Goal: Task Accomplishment & Management: Manage account settings

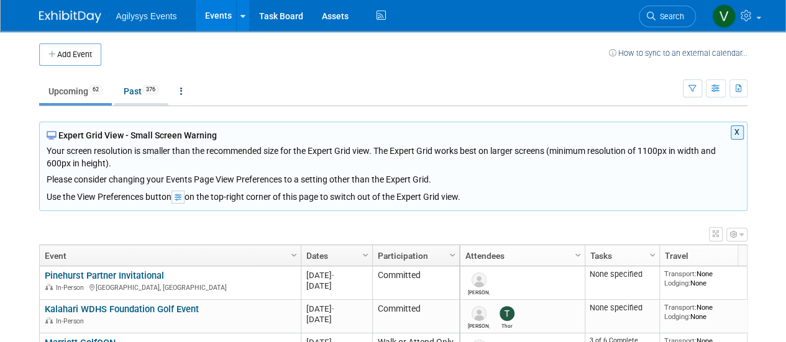
click at [135, 94] on link "Past 376" at bounding box center [141, 91] width 54 height 24
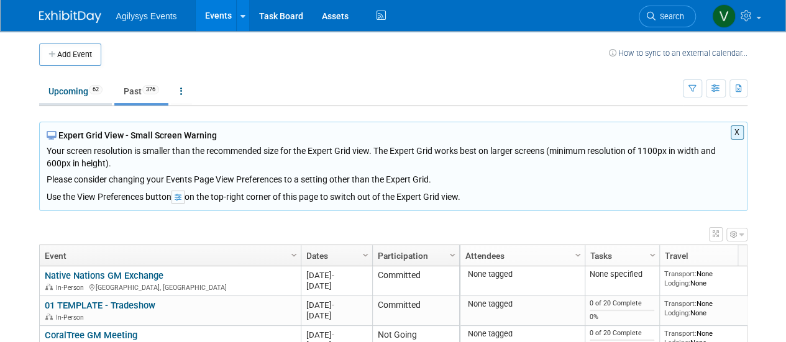
click at [80, 91] on link "Upcoming 62" at bounding box center [75, 91] width 73 height 24
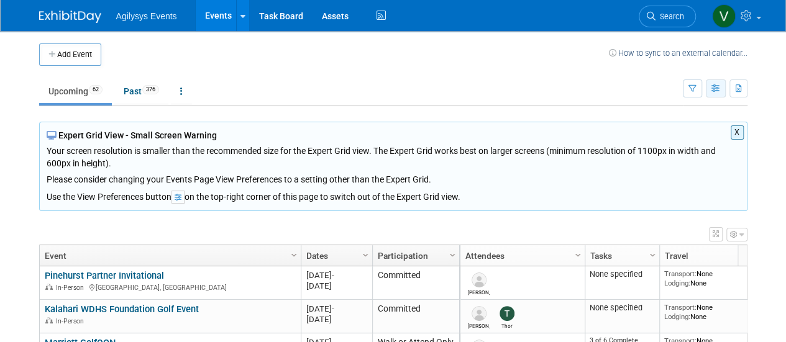
click at [712, 91] on icon "button" at bounding box center [715, 89] width 9 height 8
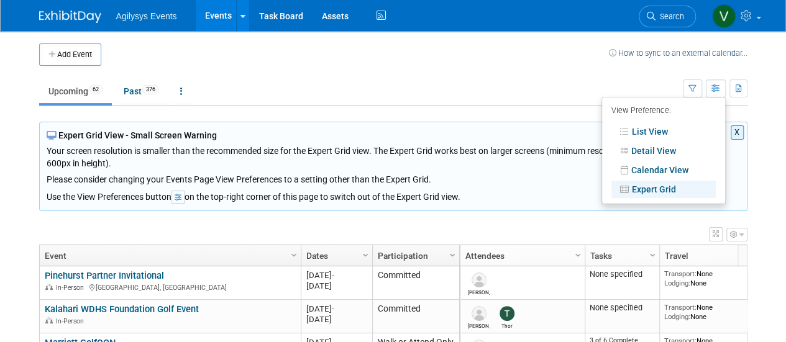
click at [666, 189] on link "Expert Grid" at bounding box center [663, 189] width 104 height 17
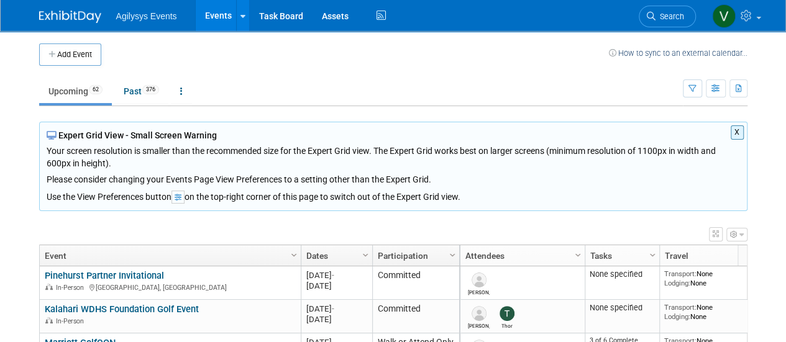
click at [681, 84] on ul "Upcoming 62 Past 376 All Events 438 Past and Upcoming Grouped Annually Events g…" at bounding box center [360, 92] width 643 height 28
click at [686, 85] on button "button" at bounding box center [692, 88] width 19 height 18
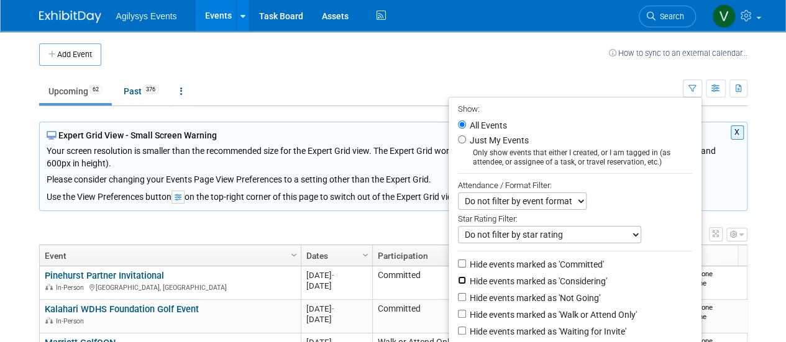
click at [458, 278] on input "Hide events marked as 'Considering'" at bounding box center [462, 280] width 8 height 8
checkbox input "true"
click at [458, 293] on input "Hide events marked as 'Not Going'" at bounding box center [462, 297] width 8 height 8
checkbox input "true"
click at [458, 313] on input "Hide events marked as 'Walk or Attend Only'" at bounding box center [462, 314] width 8 height 8
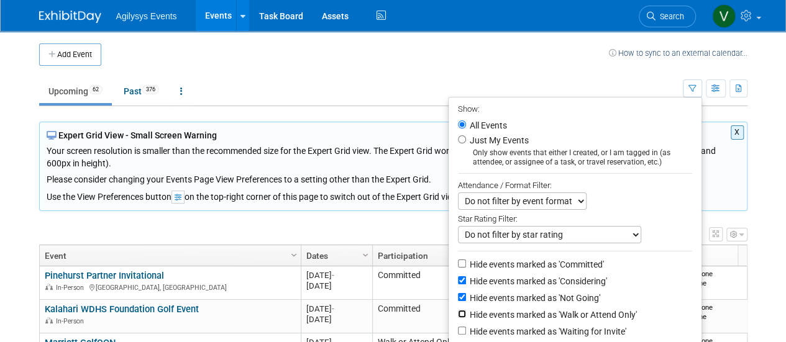
checkbox input "true"
click at [458, 331] on input "Hide events marked as 'Waiting for Invite'" at bounding box center [462, 331] width 8 height 8
checkbox input "true"
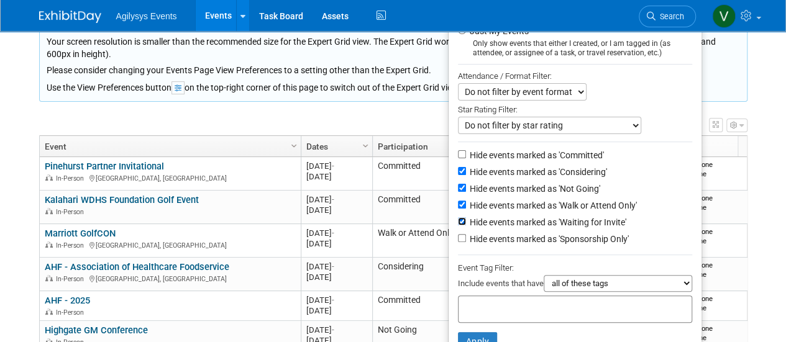
scroll to position [112, 0]
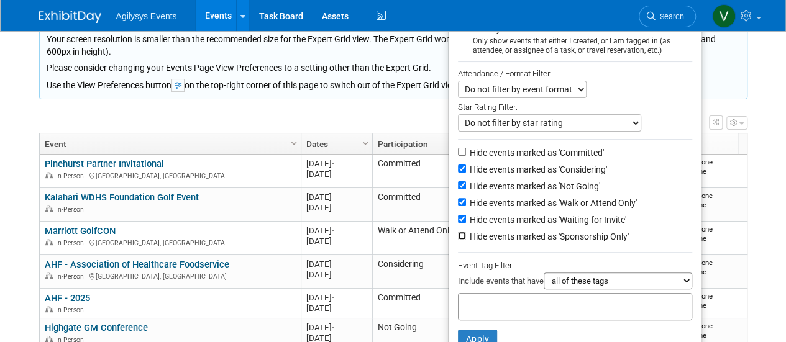
click at [460, 236] on input "Hide events marked as 'Sponsorship Only'" at bounding box center [462, 236] width 8 height 8
checkbox input "true"
click at [481, 340] on button "Apply" at bounding box center [478, 339] width 40 height 19
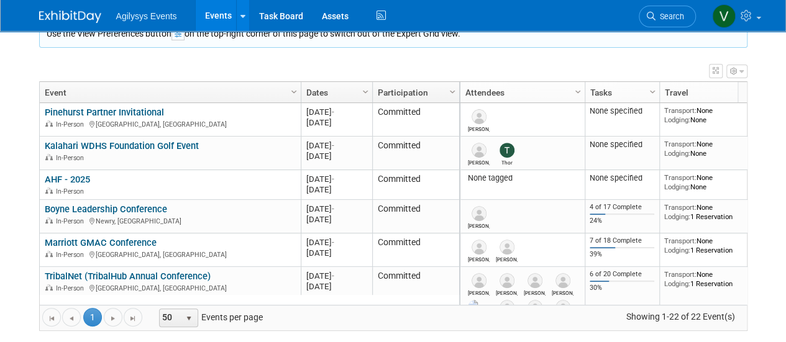
scroll to position [166, 0]
